Goal: Transaction & Acquisition: Purchase product/service

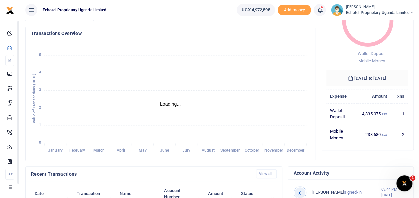
scroll to position [167, 0]
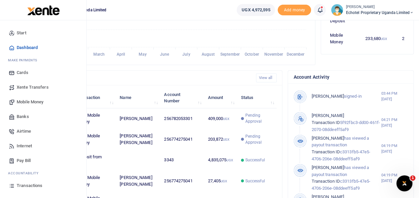
click at [26, 102] on span "Mobile Money" at bounding box center [30, 102] width 27 height 7
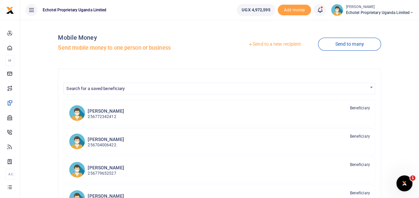
click at [264, 45] on link "Send to a new recipient" at bounding box center [274, 44] width 87 height 12
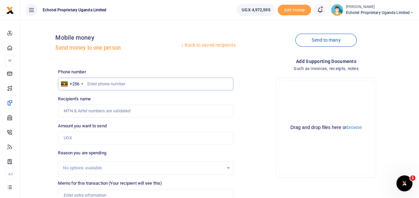
click at [107, 83] on input "text" at bounding box center [145, 84] width 175 height 13
type input "M"
click at [103, 111] on input "Recipient's name" at bounding box center [145, 111] width 175 height 13
type input "M"
type input "Walusimbi Julius Mark"
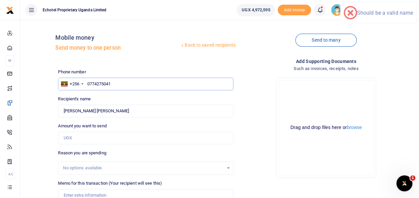
click at [91, 84] on input "0774275041" at bounding box center [145, 84] width 175 height 13
type input "774275041"
click at [78, 138] on input "Amount you want to send" at bounding box center [145, 138] width 175 height 13
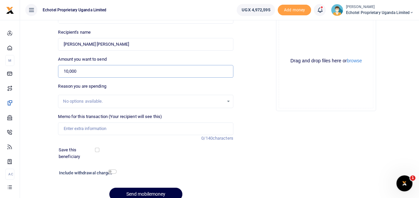
type input "10,000"
click at [77, 130] on input "Memo for this transaction (Your recipient will see this)" at bounding box center [145, 128] width 175 height 13
click at [85, 129] on input "Labour for kitchen a" at bounding box center [145, 128] width 175 height 13
click at [122, 128] on input "Labour for carrying kitchen a" at bounding box center [145, 128] width 175 height 13
click at [146, 130] on input "Labour for carrying kitchen and things from co" at bounding box center [145, 128] width 175 height 13
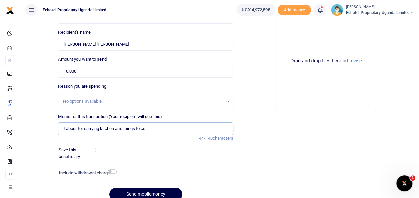
click at [150, 126] on input "Labour for carrying kitchen and things to co" at bounding box center [145, 128] width 175 height 13
type input "Labour for carrying kitchen and things to container"
click at [113, 171] on input "checkbox" at bounding box center [112, 171] width 9 height 4
checkbox input "true"
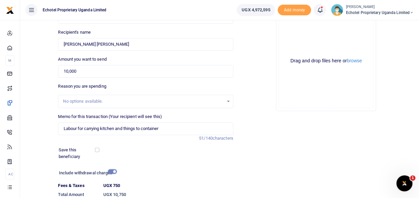
scroll to position [115, 0]
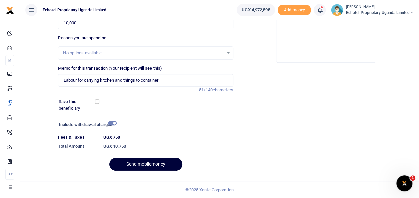
click at [141, 163] on button "Send mobilemoney" at bounding box center [145, 164] width 73 height 13
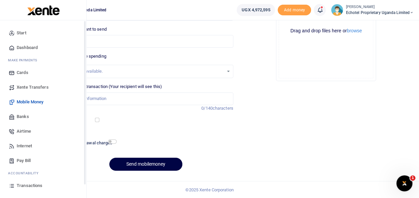
click at [22, 185] on span "Transactions" at bounding box center [30, 185] width 26 height 7
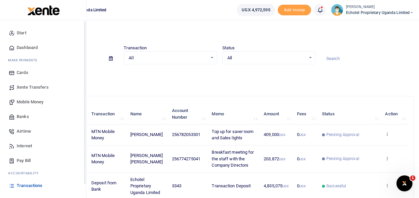
click at [20, 185] on span "Transactions" at bounding box center [30, 185] width 26 height 7
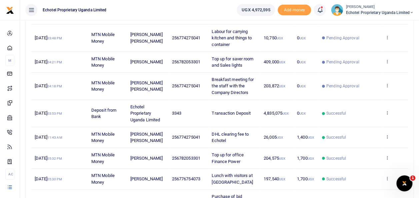
scroll to position [33, 0]
